Goal: Task Accomplishment & Management: Complete application form

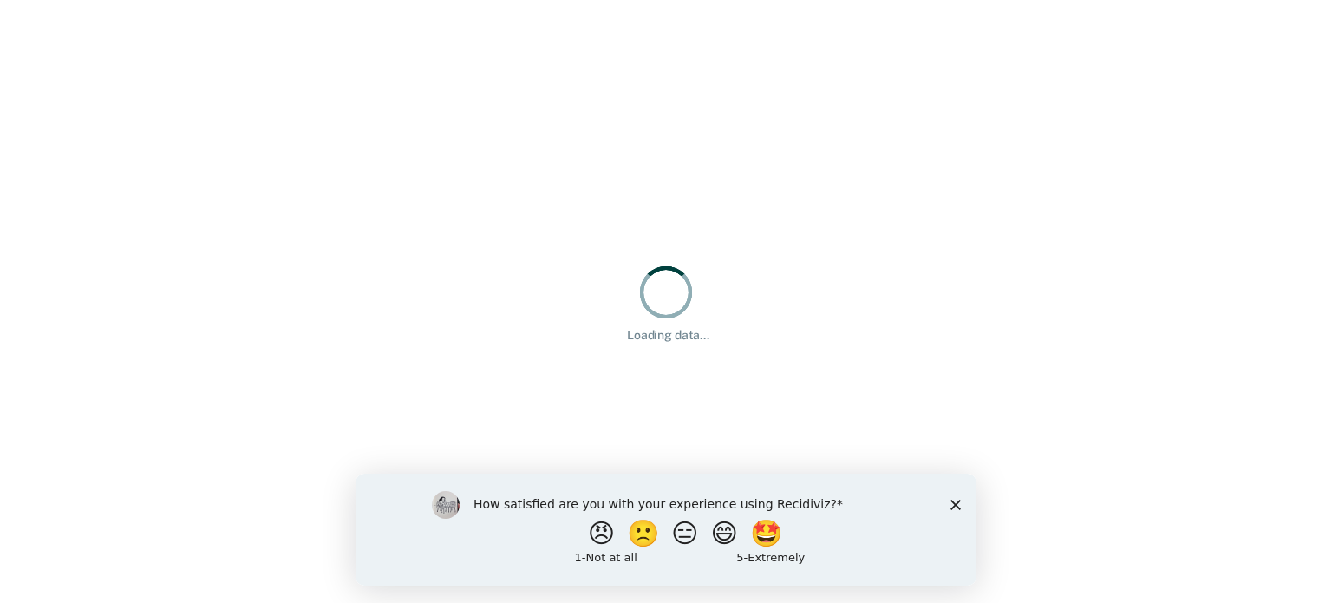
click at [958, 505] on icon "Close survey" at bounding box center [956, 504] width 10 height 10
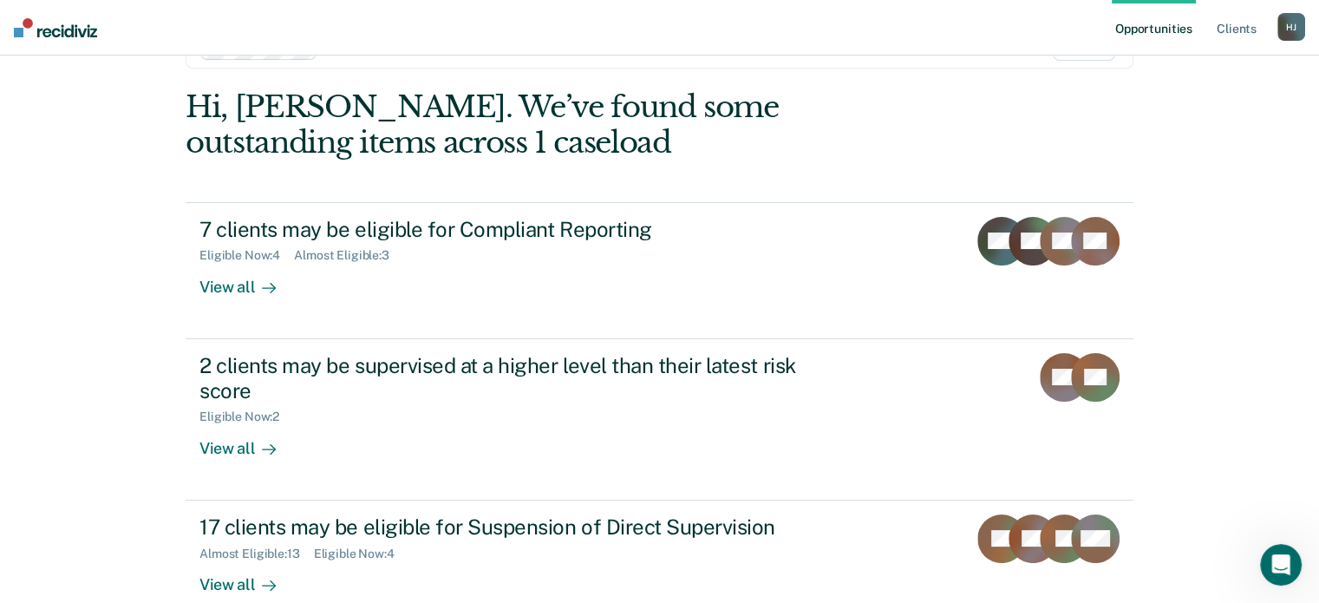
scroll to position [90, 0]
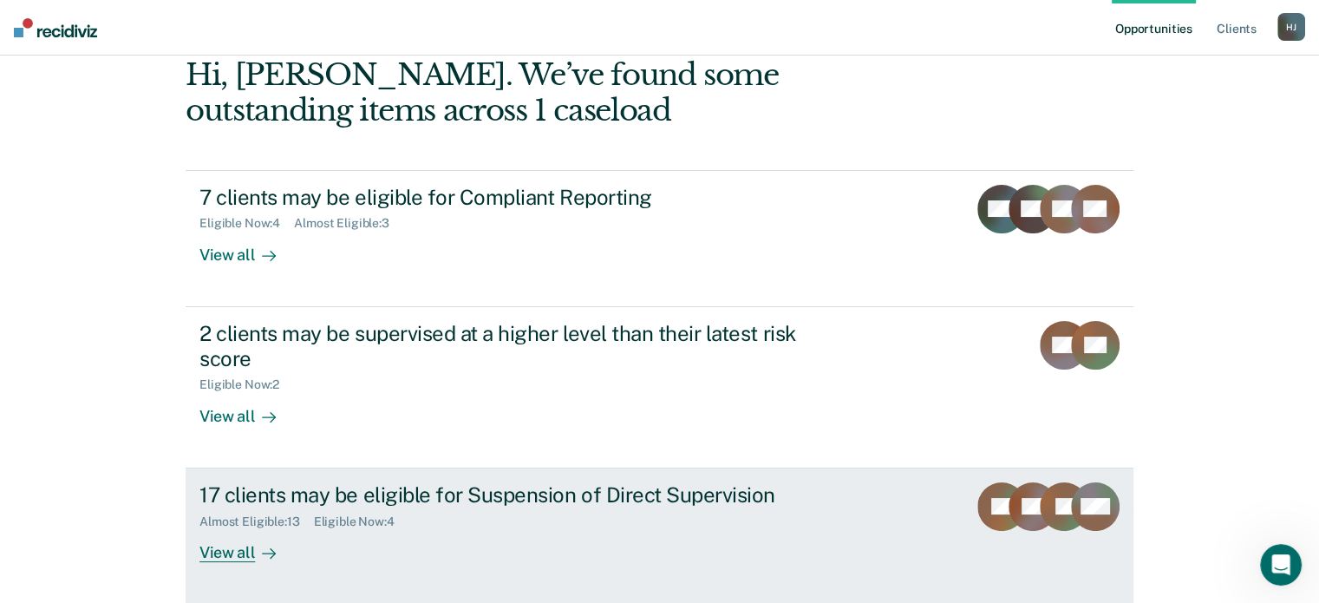
click at [330, 493] on div "17 clients may be eligible for Suspension of Direct Supervision" at bounding box center [504, 494] width 609 height 25
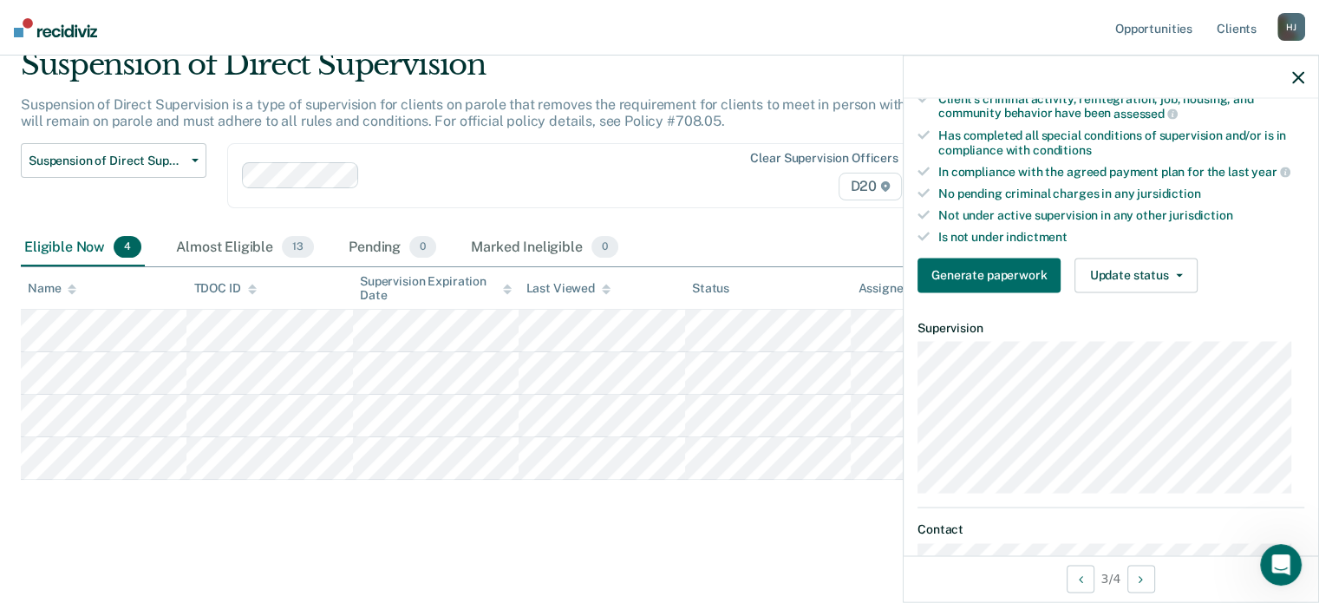
scroll to position [520, 0]
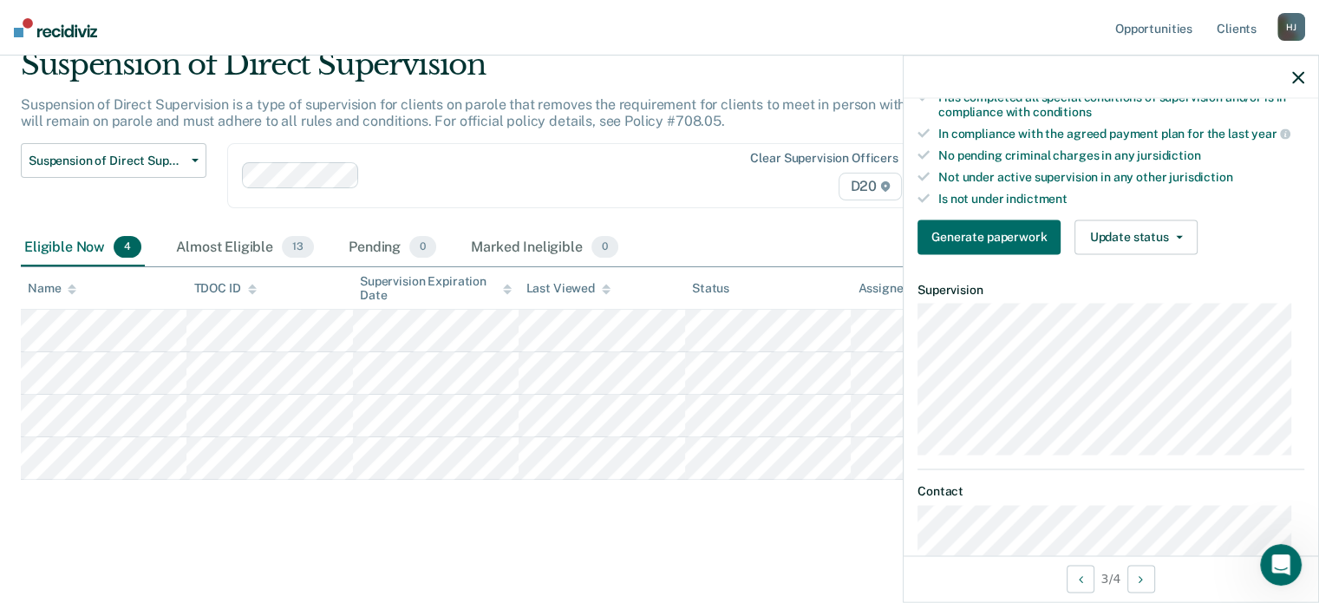
click at [722, 547] on main "Suspension of Direct Supervision Suspension of Direct Supervision is a type of …" at bounding box center [659, 309] width 1319 height 580
click at [1294, 78] on icon "button" at bounding box center [1299, 77] width 12 height 12
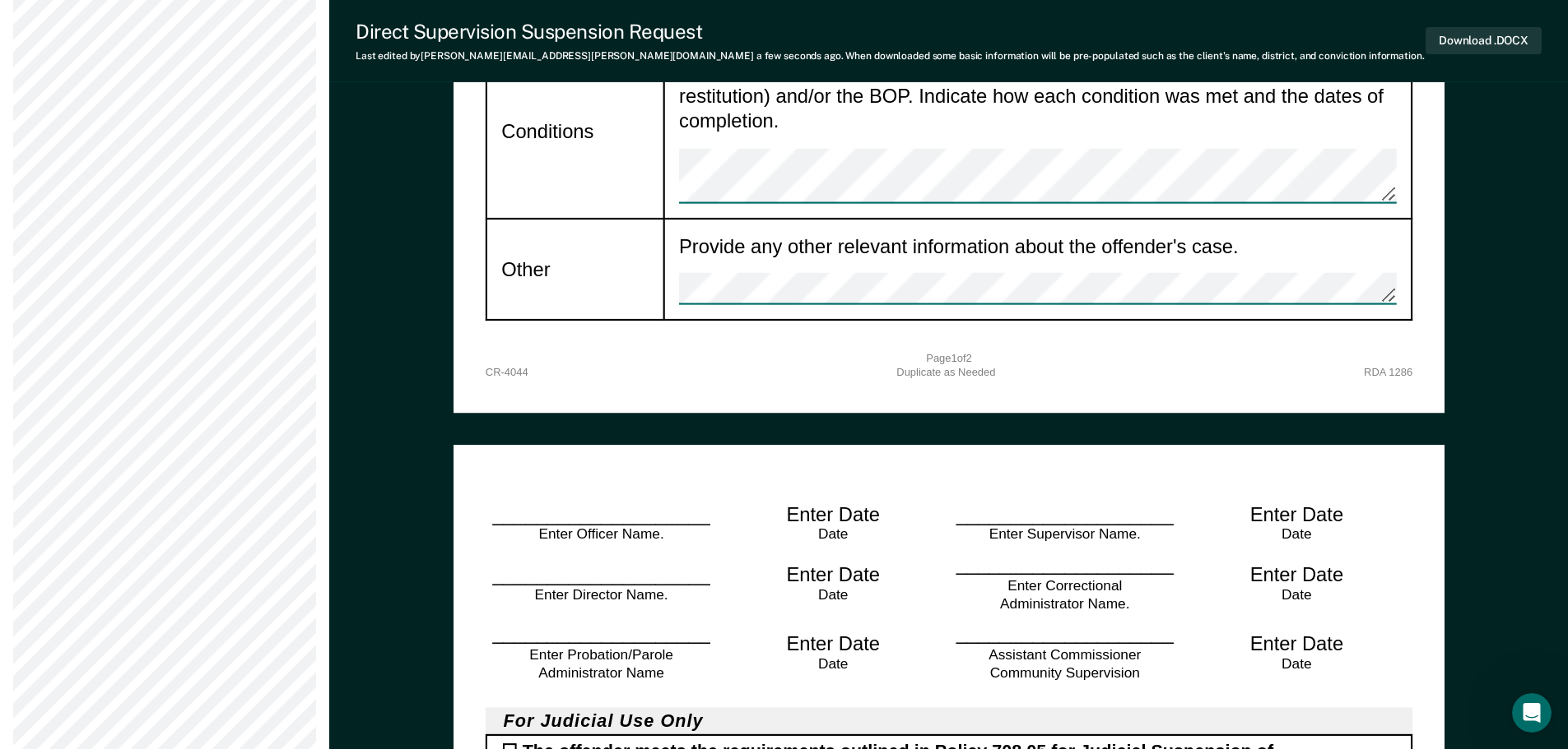
scroll to position [2262, 0]
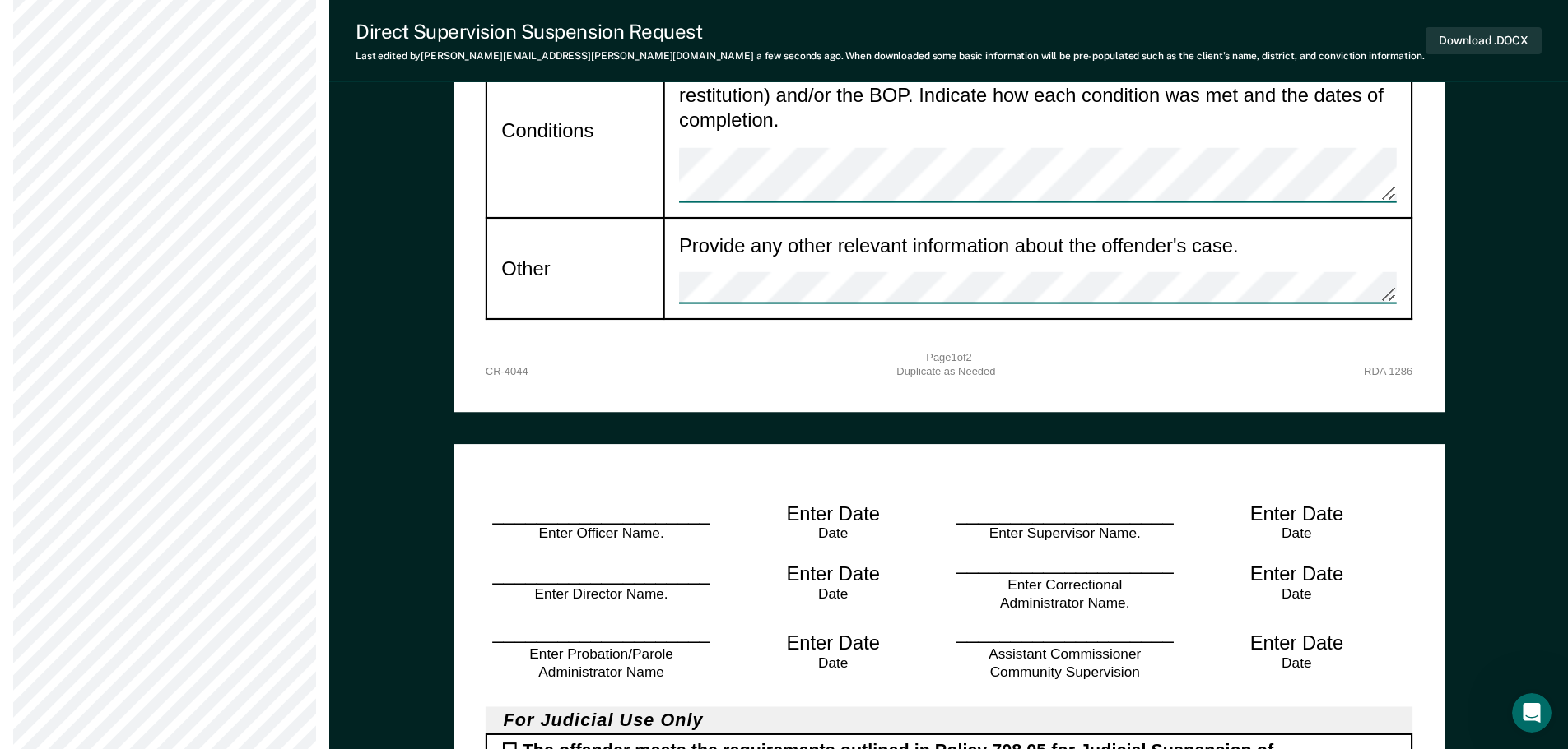
click at [1052, 501] on div "____________________ Enter Supervisor Name." at bounding box center [1064, 522] width 232 height 44
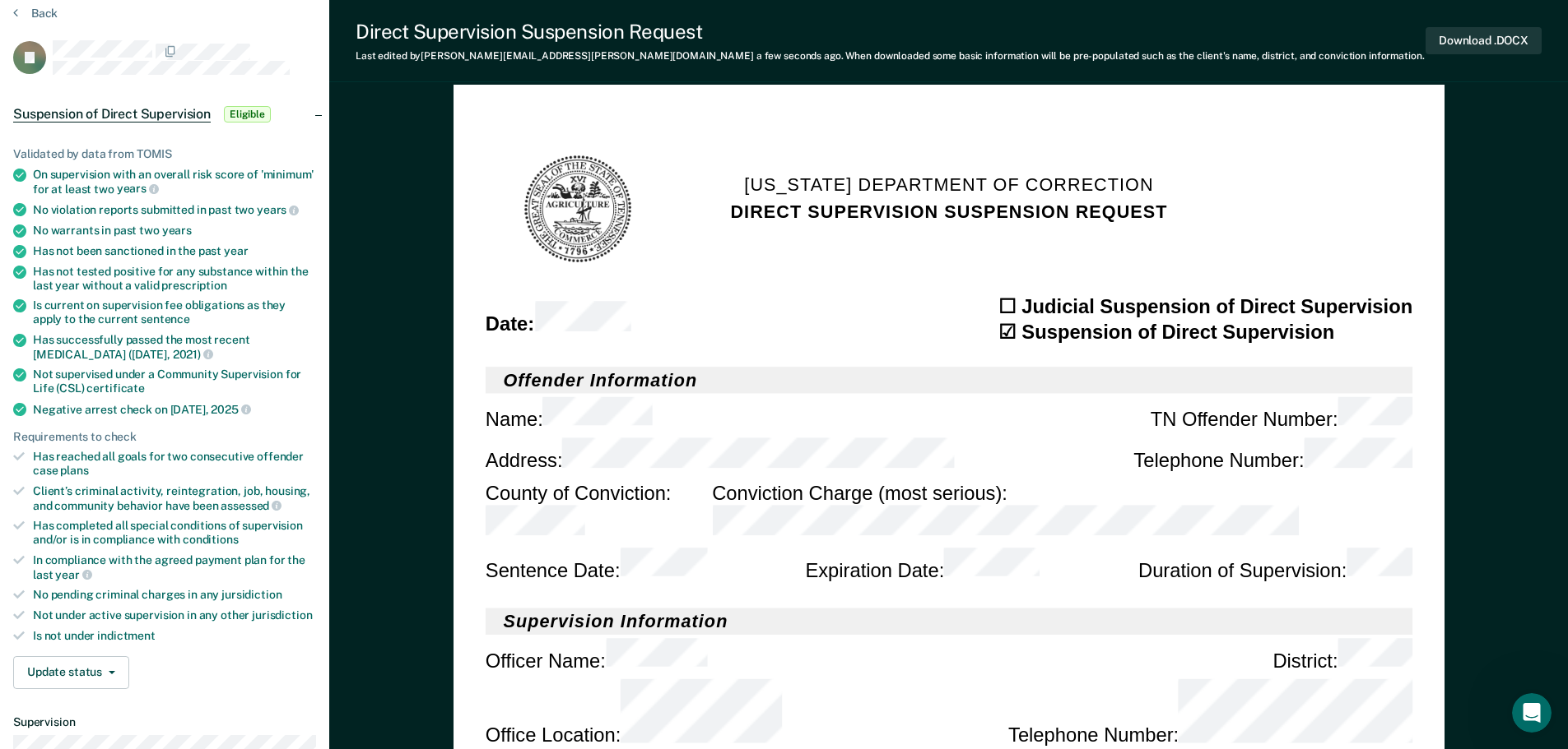
scroll to position [0, 0]
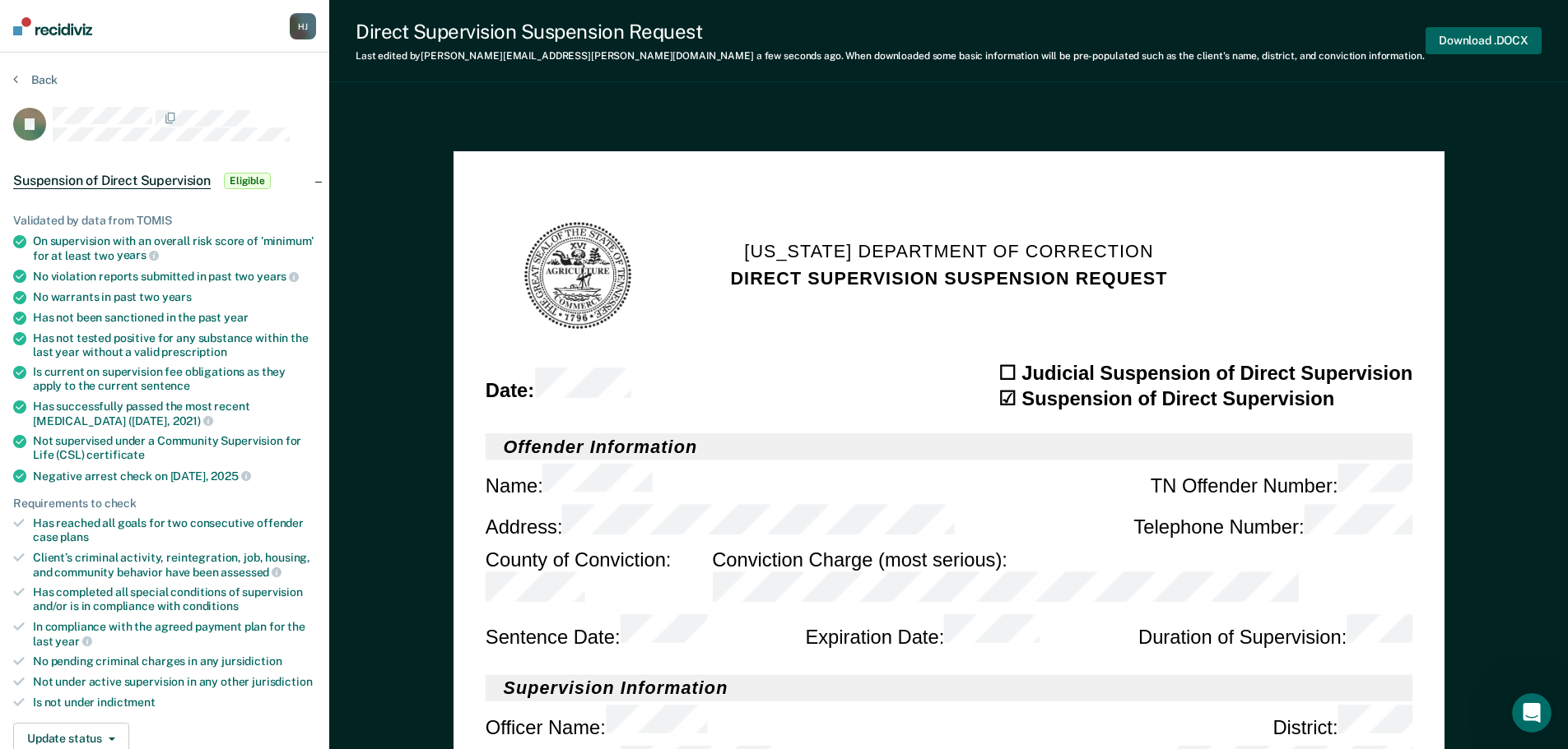
click at [1264, 37] on button "Download .DOCX" at bounding box center [1483, 41] width 116 height 27
type textarea "x"
